Goal: Information Seeking & Learning: Check status

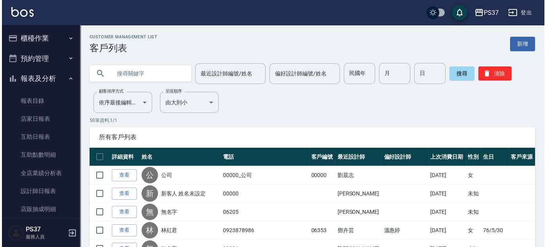
scroll to position [70, 0]
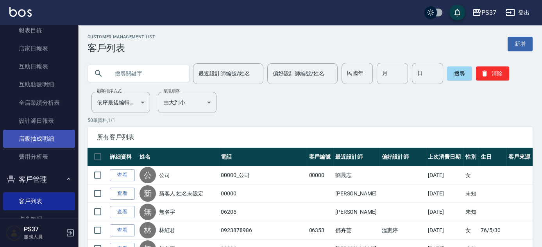
click at [24, 142] on link "店販抽成明細" at bounding box center [39, 139] width 72 height 18
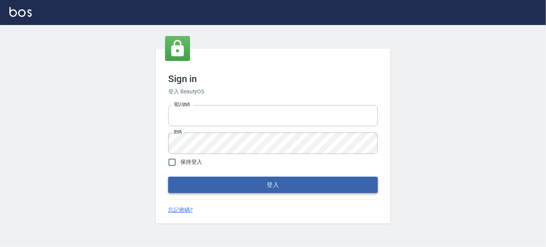
type input "037692666"
click at [291, 180] on button "登入" at bounding box center [272, 185] width 209 height 16
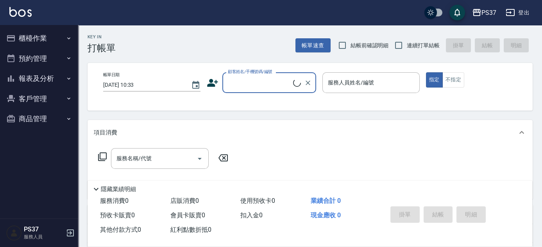
click at [27, 79] on button "報表及分析" at bounding box center [39, 78] width 72 height 20
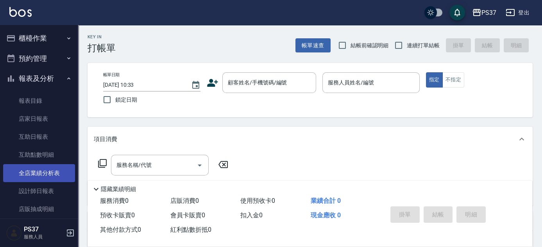
click at [39, 175] on link "全店業績分析表" at bounding box center [39, 173] width 72 height 18
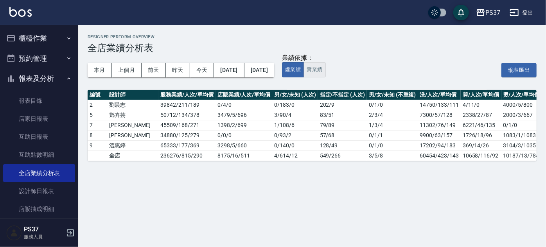
click at [325, 63] on button "實業績" at bounding box center [314, 69] width 22 height 15
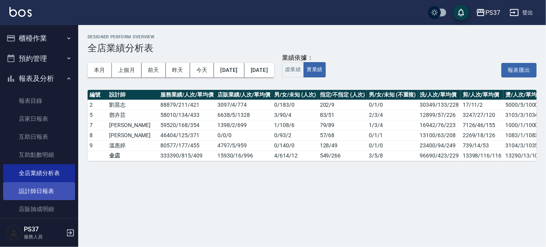
click at [41, 192] on link "設計師日報表" at bounding box center [39, 191] width 72 height 18
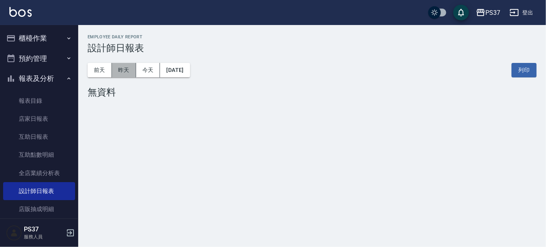
click at [126, 69] on button "昨天" at bounding box center [124, 70] width 24 height 14
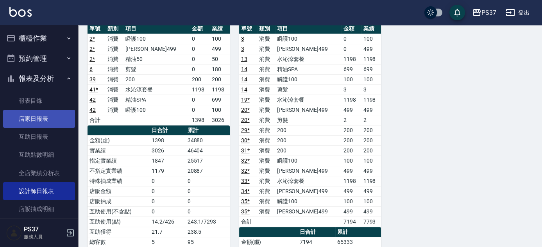
scroll to position [497, 0]
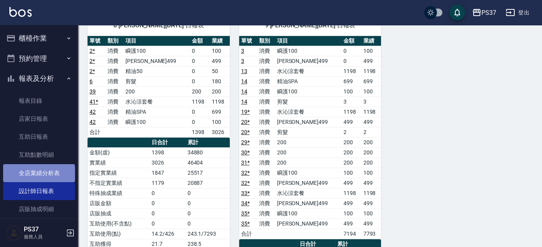
click at [38, 175] on link "全店業績分析表" at bounding box center [39, 173] width 72 height 18
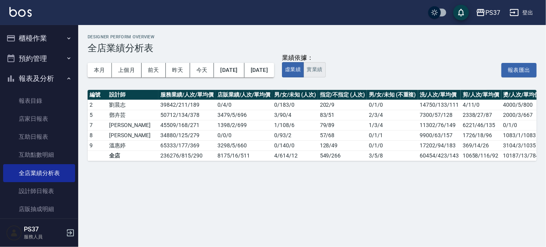
click at [325, 69] on button "實業績" at bounding box center [314, 69] width 22 height 15
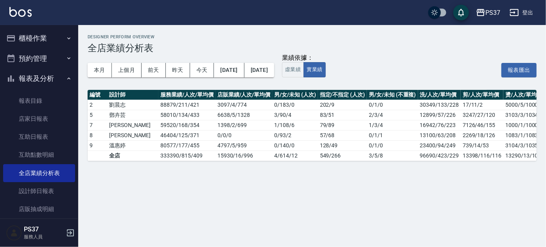
click at [41, 80] on button "報表及分析" at bounding box center [39, 78] width 72 height 20
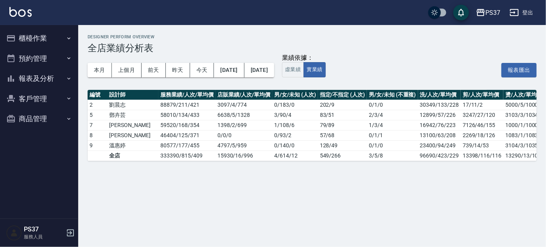
click at [32, 98] on button "客戶管理" at bounding box center [39, 99] width 72 height 20
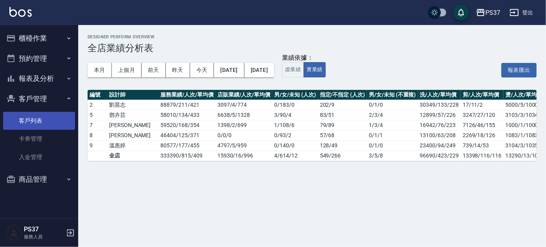
click at [43, 120] on link "客戶列表" at bounding box center [39, 121] width 72 height 18
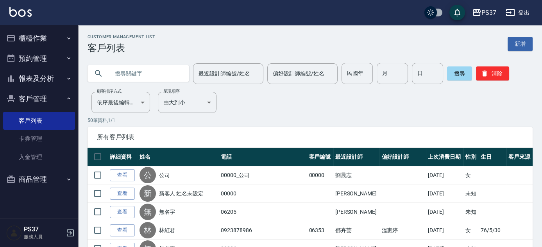
click at [48, 81] on button "報表及分析" at bounding box center [39, 78] width 72 height 20
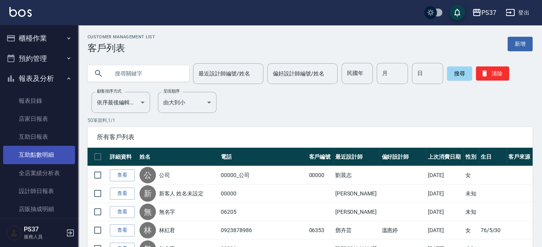
click at [39, 154] on link "互助點數明細" at bounding box center [39, 155] width 72 height 18
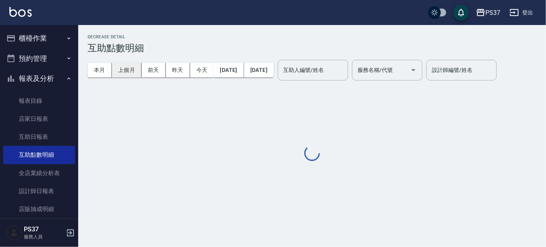
click at [131, 69] on button "上個月" at bounding box center [127, 70] width 30 height 14
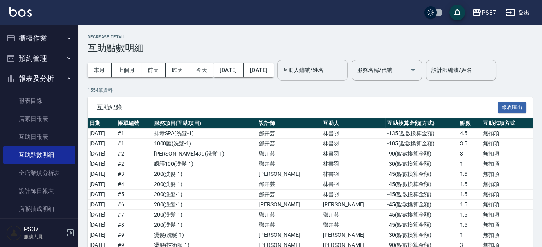
click at [336, 70] on div "互助人編號/姓名 互助人編號/姓名" at bounding box center [312, 70] width 70 height 21
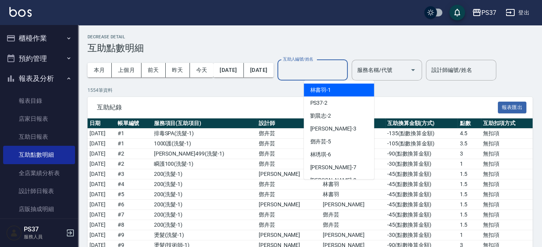
click at [342, 95] on div "林書羽 -1" at bounding box center [339, 90] width 70 height 13
type input "林書羽-1"
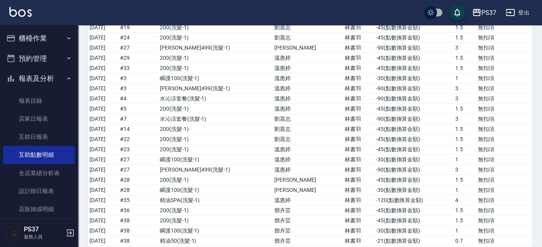
scroll to position [3660, 0]
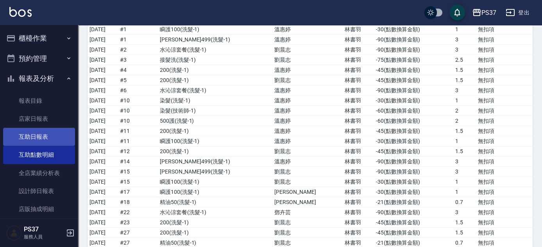
click at [25, 139] on link "互助日報表" at bounding box center [39, 137] width 72 height 18
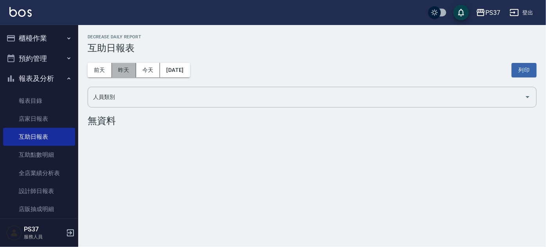
click at [128, 73] on button "昨天" at bounding box center [124, 70] width 24 height 14
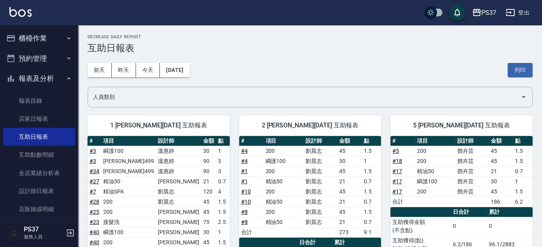
scroll to position [142, 0]
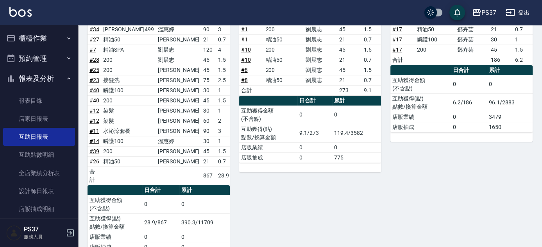
click at [45, 77] on button "報表及分析" at bounding box center [39, 78] width 72 height 20
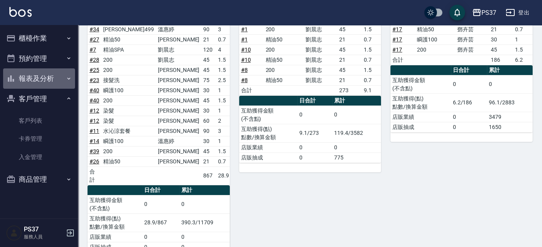
click at [43, 76] on button "報表及分析" at bounding box center [39, 78] width 72 height 20
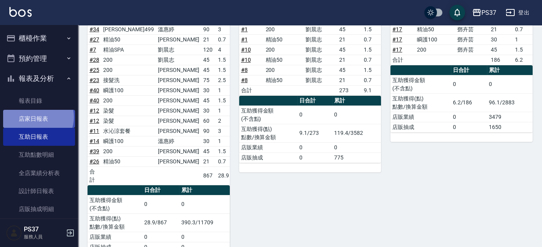
click at [38, 117] on link "店家日報表" at bounding box center [39, 119] width 72 height 18
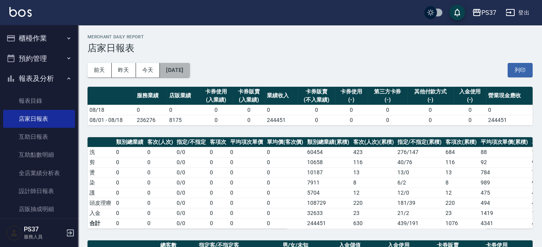
click at [186, 73] on button "[DATE]" at bounding box center [175, 70] width 30 height 14
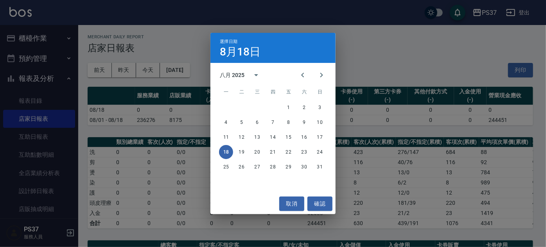
click at [386, 59] on div "選擇日期 8月18日 八月 2025 一 二 三 四 五 六 日 1 2 3 4 5 6 7 8 9 10 11 12 13 14 15 16 17 18 1…" at bounding box center [273, 123] width 546 height 247
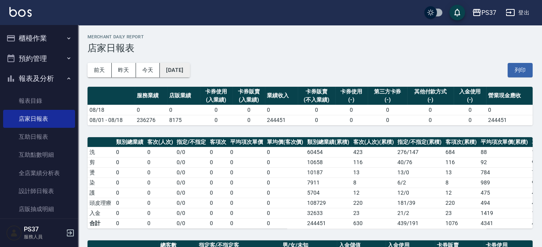
click at [190, 71] on button "[DATE]" at bounding box center [175, 70] width 30 height 14
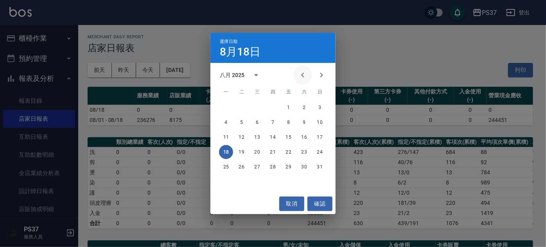
click at [304, 76] on icon "Previous month" at bounding box center [302, 74] width 9 height 9
click at [268, 149] on button "24" at bounding box center [273, 152] width 14 height 14
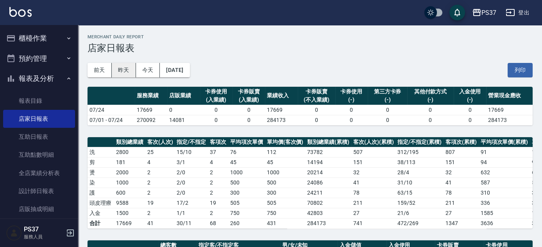
click at [121, 68] on button "昨天" at bounding box center [124, 70] width 24 height 14
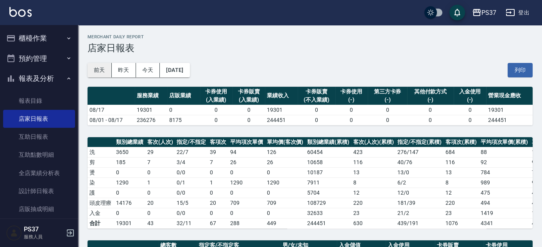
click at [102, 74] on button "前天" at bounding box center [100, 70] width 24 height 14
click at [142, 75] on button "今天" at bounding box center [148, 70] width 24 height 14
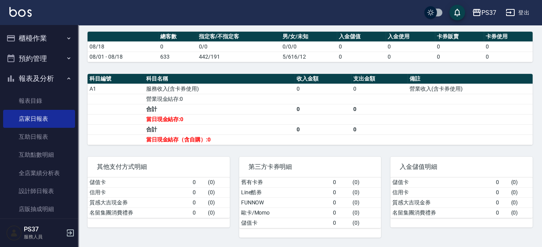
scroll to position [211, 0]
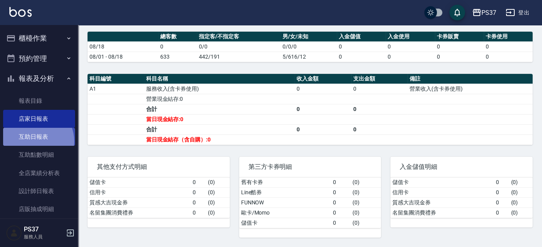
click at [35, 141] on link "互助日報表" at bounding box center [39, 137] width 72 height 18
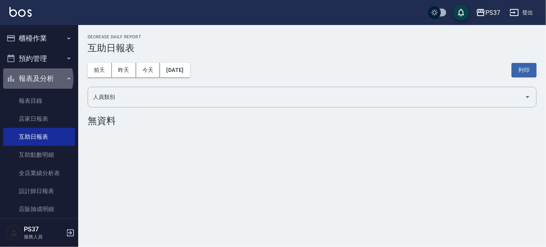
click at [36, 79] on button "報表及分析" at bounding box center [39, 78] width 72 height 20
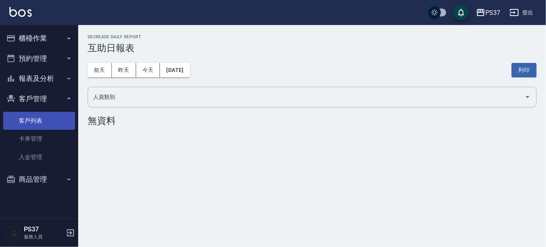
click at [38, 127] on link "客戶列表" at bounding box center [39, 121] width 72 height 18
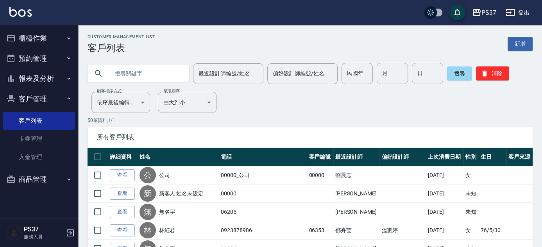
click at [33, 72] on button "報表及分析" at bounding box center [39, 78] width 72 height 20
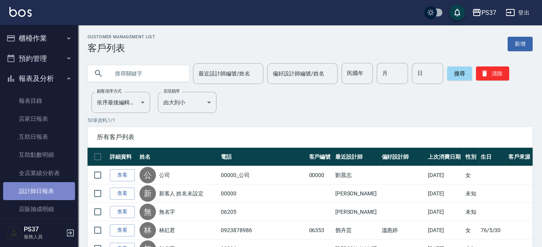
click at [44, 190] on link "設計師日報表" at bounding box center [39, 191] width 72 height 18
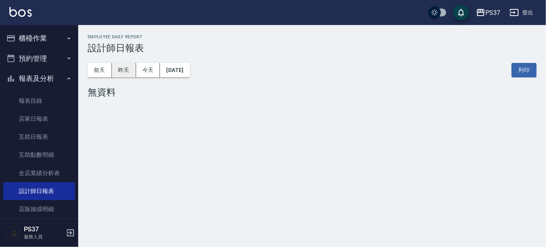
click at [128, 72] on button "昨天" at bounding box center [124, 70] width 24 height 14
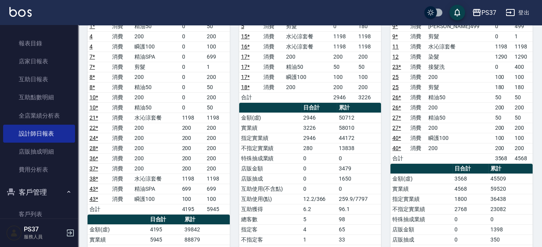
scroll to position [131, 0]
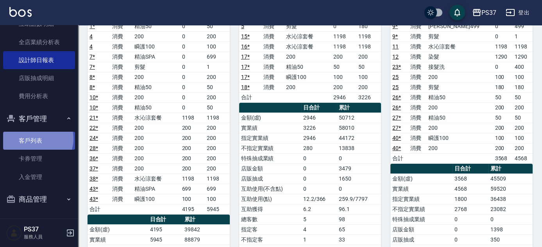
click at [35, 139] on link "客戶列表" at bounding box center [39, 141] width 72 height 18
